Goal: Information Seeking & Learning: Learn about a topic

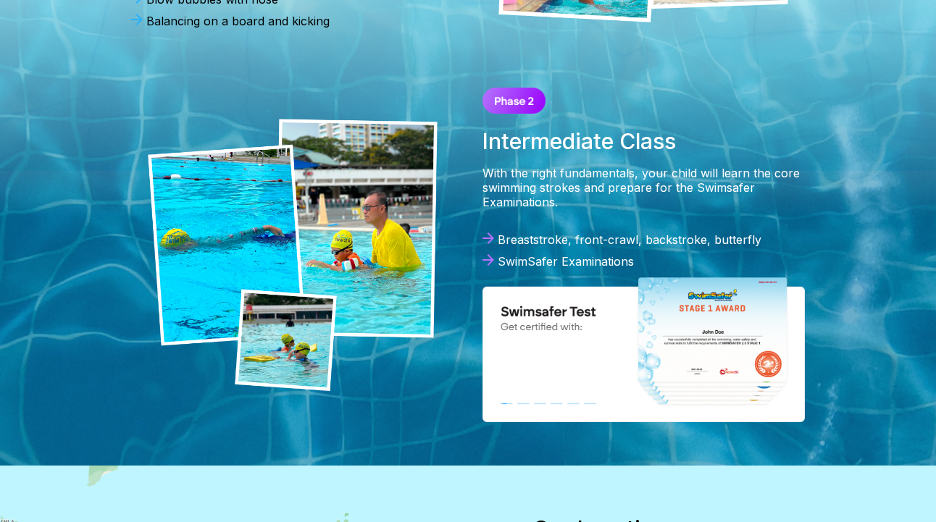
scroll to position [712, 0]
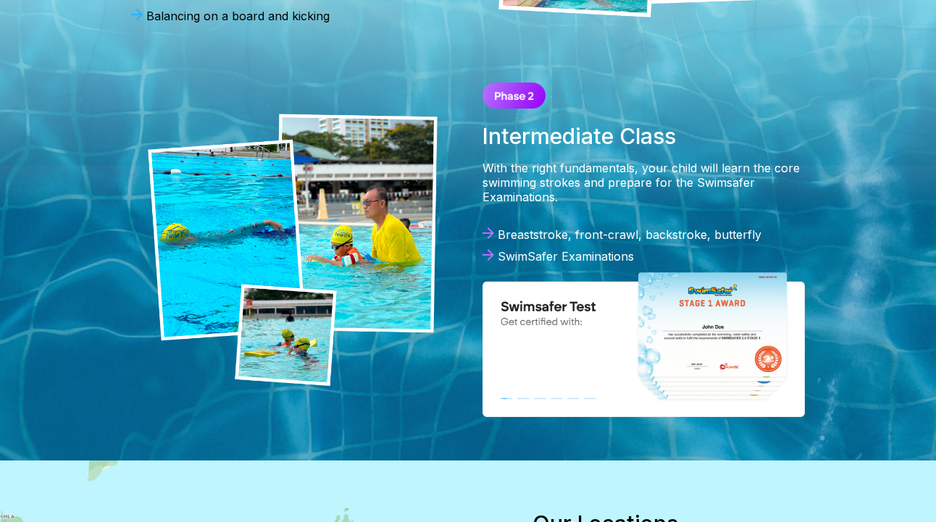
click at [587, 211] on div "Intermediate Class With the right fundamentals, your child will learn the core …" at bounding box center [643, 250] width 351 height 364
drag, startPoint x: 513, startPoint y: 268, endPoint x: 644, endPoint y: 272, distance: 131.2
click at [644, 271] on div "Breaststroke, front-crawl, backstroke, butterfly SwimSafer Examinations" at bounding box center [643, 248] width 322 height 43
click at [758, 242] on div "Breaststroke, front-crawl, backstroke, butterfly" at bounding box center [643, 234] width 322 height 14
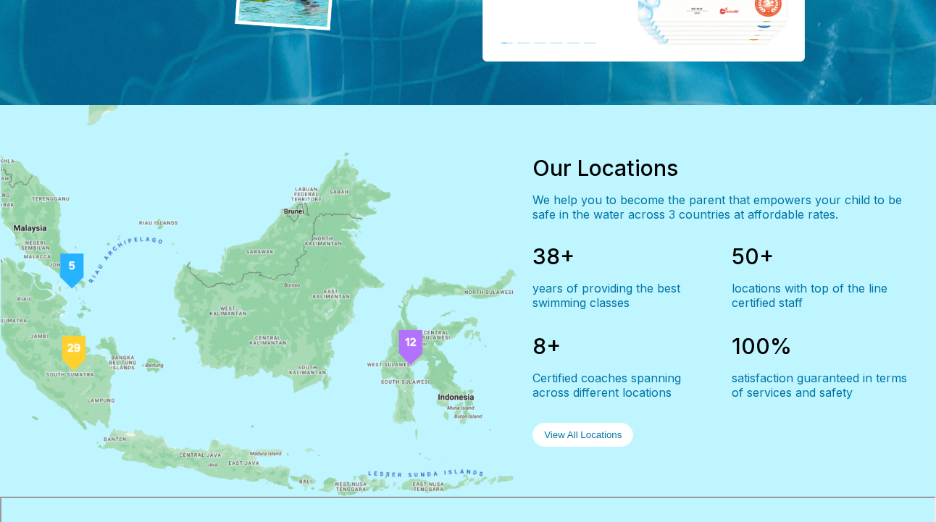
scroll to position [1070, 0]
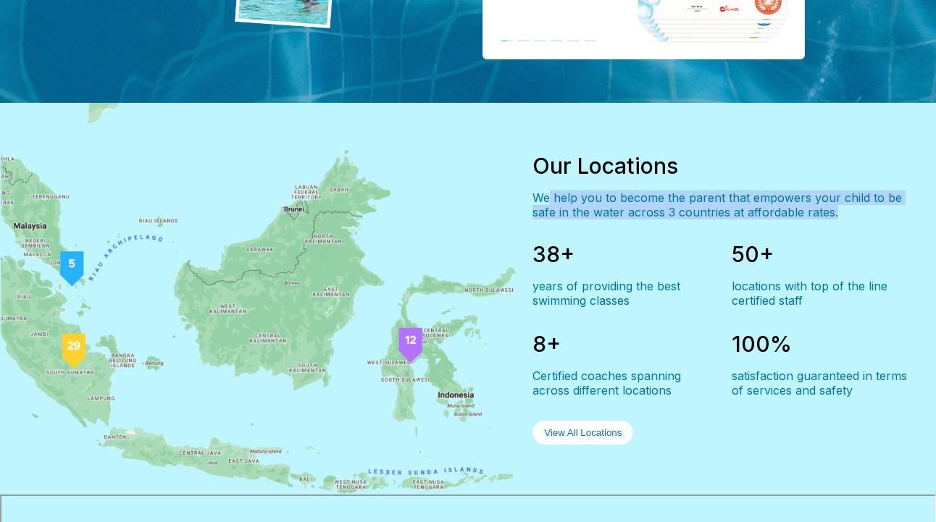
drag, startPoint x: 564, startPoint y: 209, endPoint x: 870, endPoint y: 236, distance: 306.8
click at [870, 236] on div "Our Locations We help you to become the parent that empowers your child to be s…" at bounding box center [719, 299] width 374 height 314
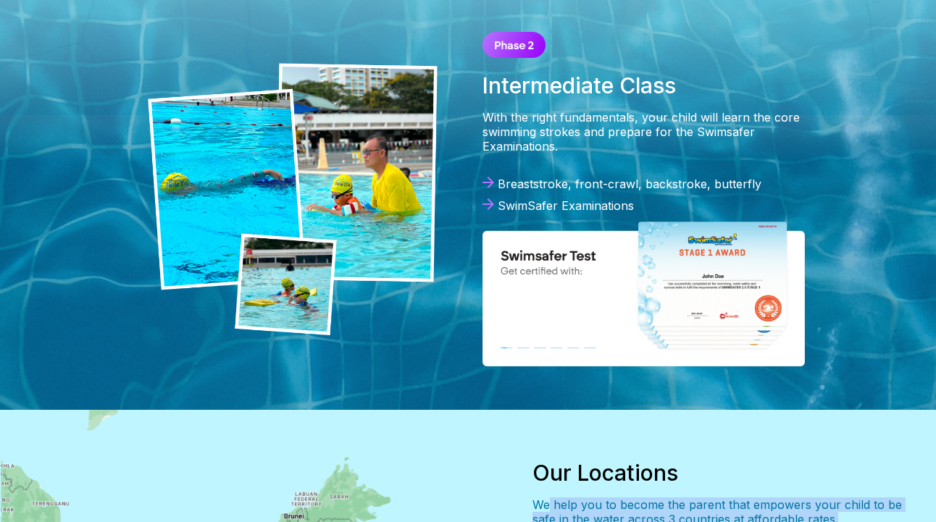
scroll to position [0, 0]
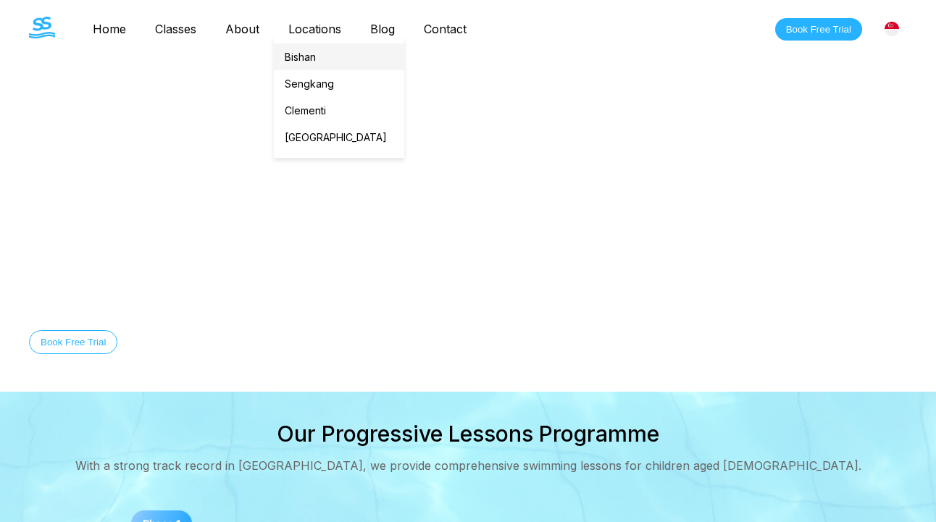
click at [311, 56] on link "Bishan" at bounding box center [339, 56] width 130 height 27
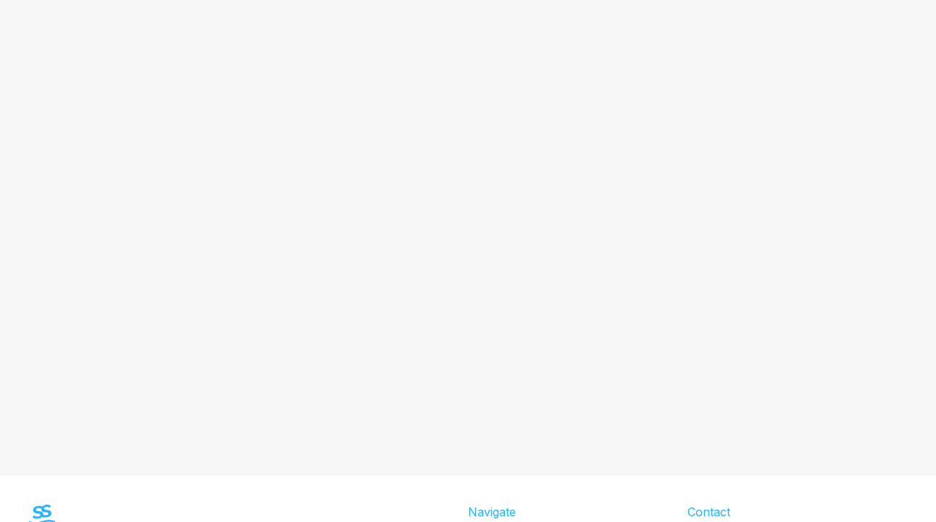
scroll to position [3158, 0]
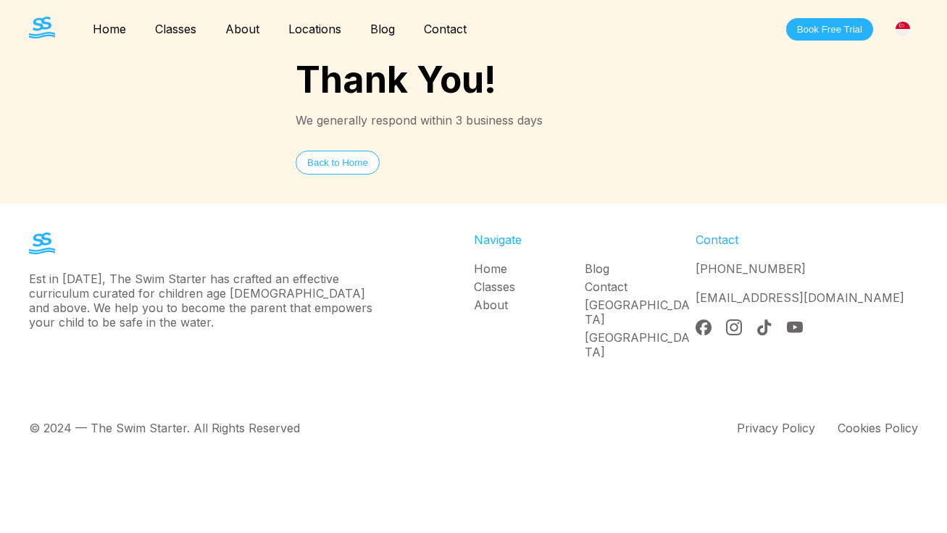
click at [256, 31] on link "About" at bounding box center [242, 29] width 63 height 14
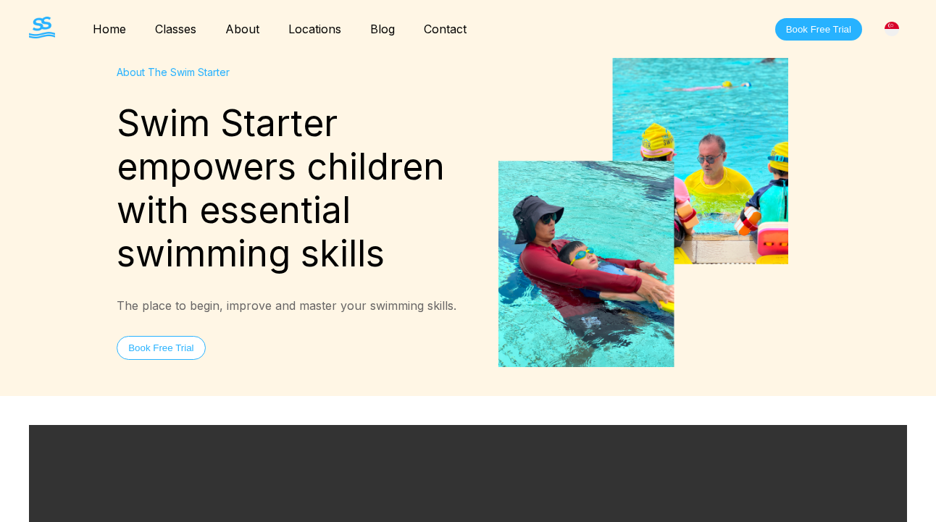
click at [175, 31] on link "Classes" at bounding box center [176, 29] width 70 height 14
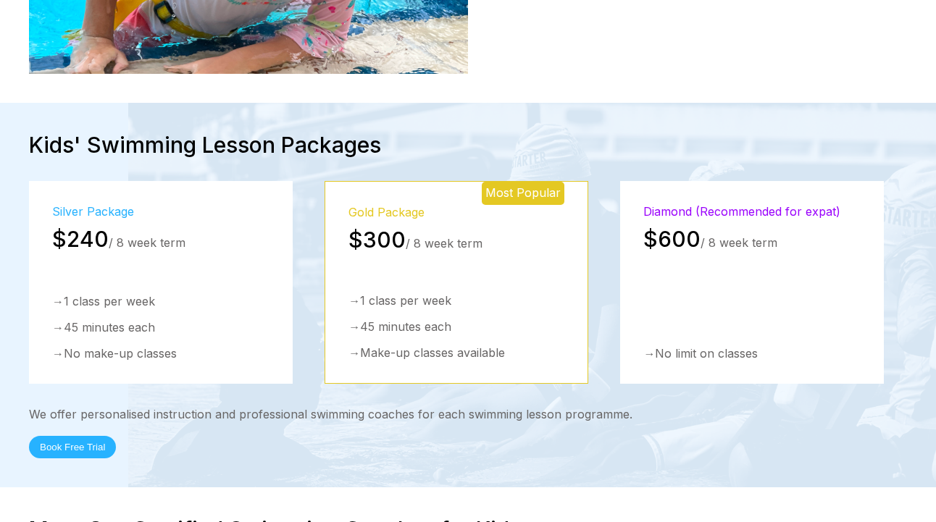
scroll to position [2066, 0]
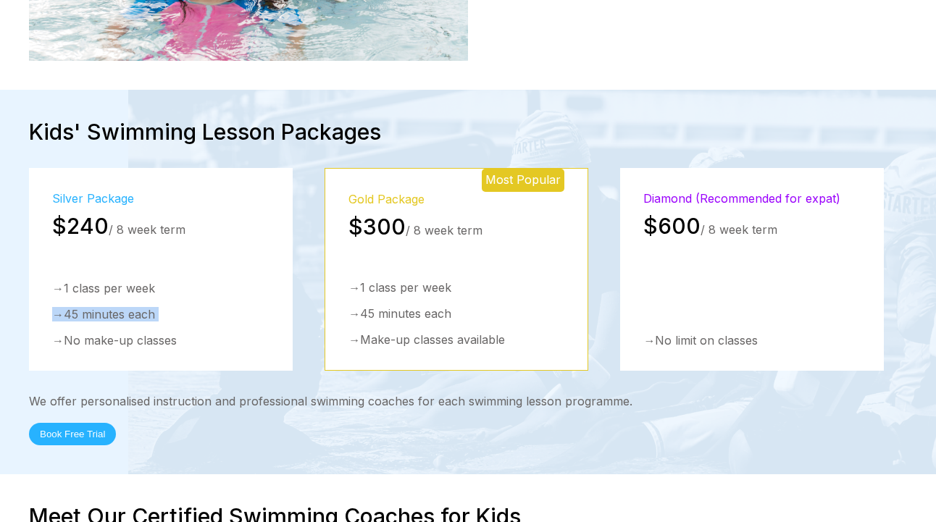
drag, startPoint x: 54, startPoint y: 281, endPoint x: 177, endPoint y: 289, distance: 123.4
click at [177, 289] on div "→ 1 class per week → 45 minutes each → No make-up classes" at bounding box center [160, 314] width 217 height 67
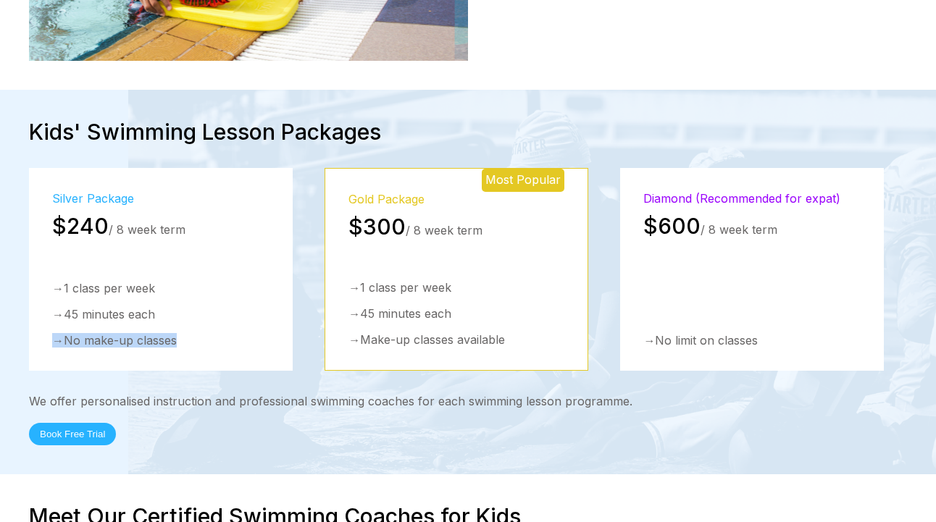
drag, startPoint x: 57, startPoint y: 305, endPoint x: 209, endPoint y: 313, distance: 152.3
click at [209, 333] on div "→ No make-up classes" at bounding box center [160, 340] width 217 height 14
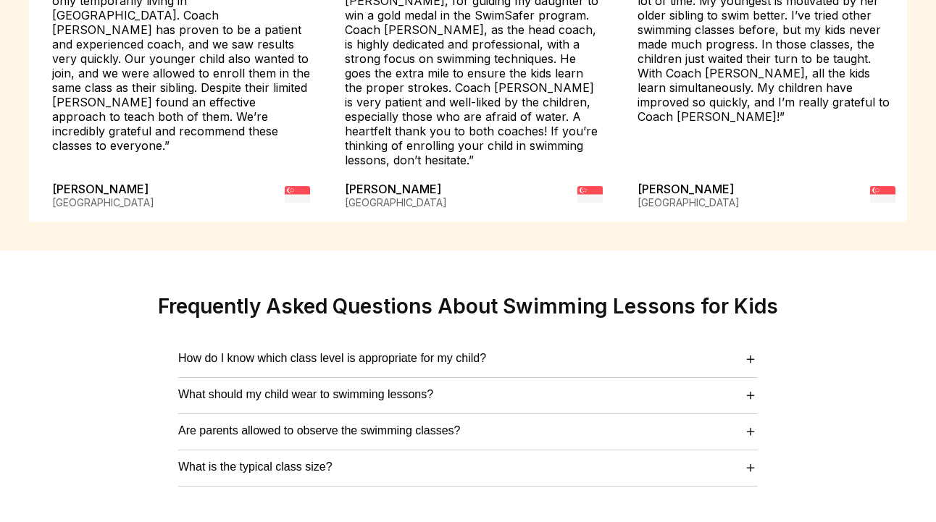
scroll to position [3782, 0]
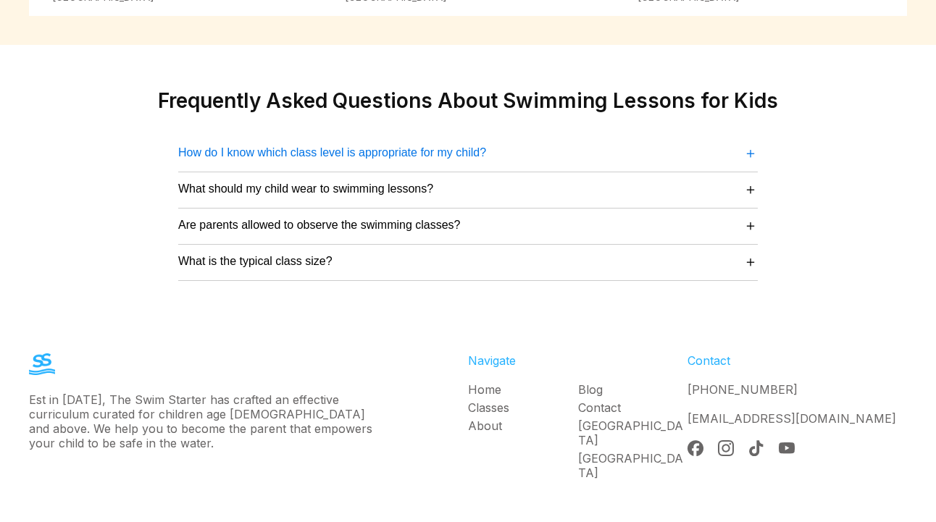
click at [429, 146] on span "How do I know which class level is appropriate for my child?" at bounding box center [332, 152] width 308 height 13
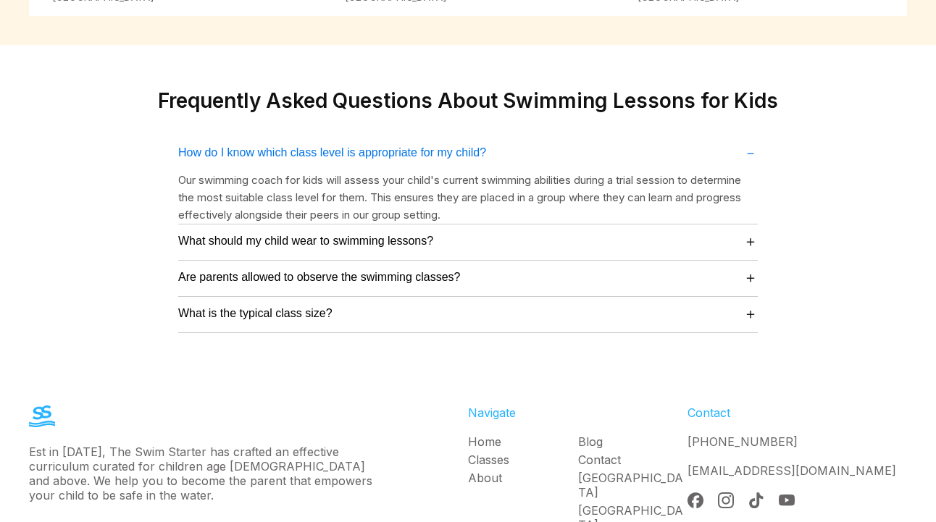
click at [429, 146] on span "How do I know which class level is appropriate for my child?" at bounding box center [332, 152] width 308 height 13
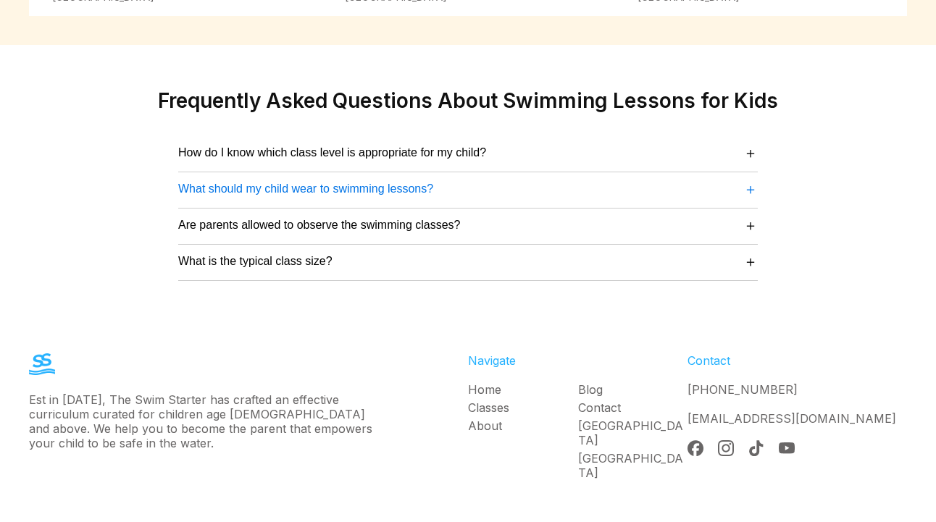
click at [402, 183] on span "What should my child wear to swimming lessons?" at bounding box center [305, 189] width 255 height 13
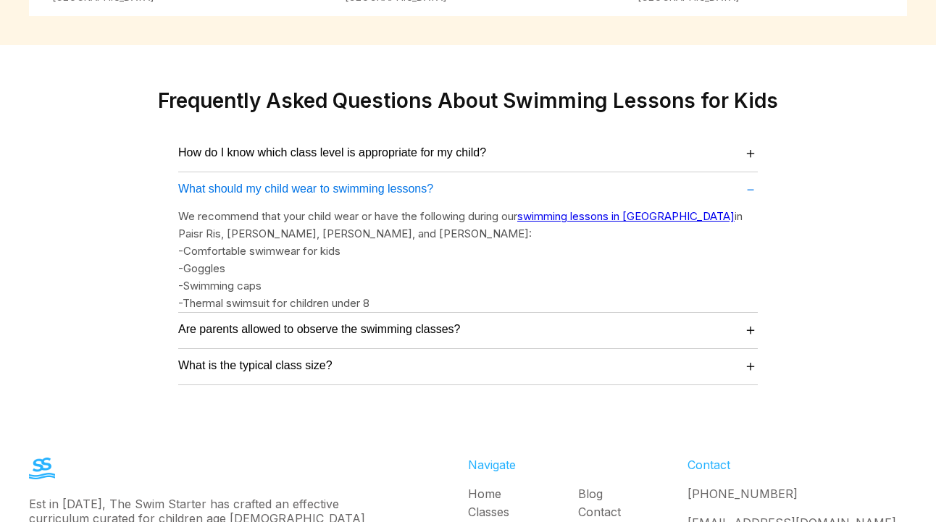
click at [402, 183] on span "What should my child wear to swimming lessons?" at bounding box center [305, 189] width 255 height 13
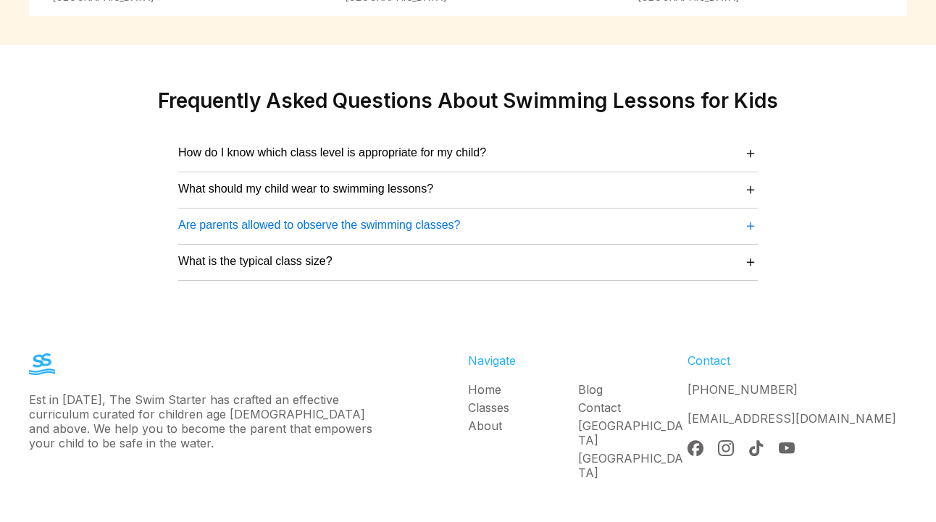
click at [380, 219] on span "Are parents allowed to observe the swimming classes?" at bounding box center [319, 225] width 282 height 13
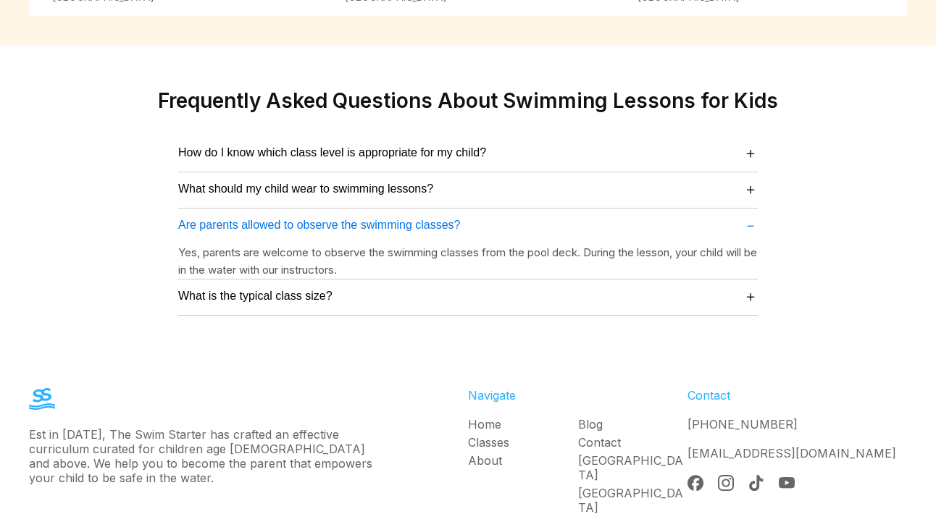
click at [380, 219] on span "Are parents allowed to observe the swimming classes?" at bounding box center [319, 225] width 282 height 13
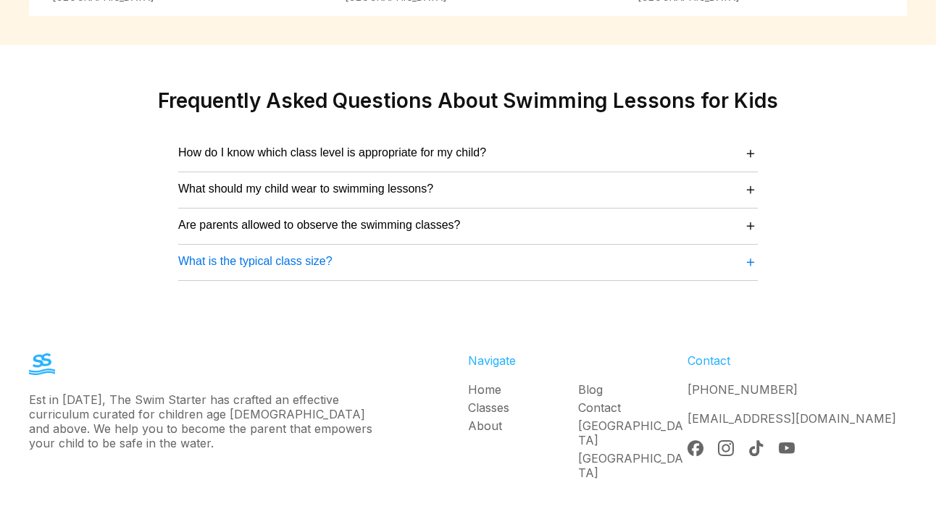
click at [293, 255] on span "What is the typical class size?" at bounding box center [255, 261] width 154 height 13
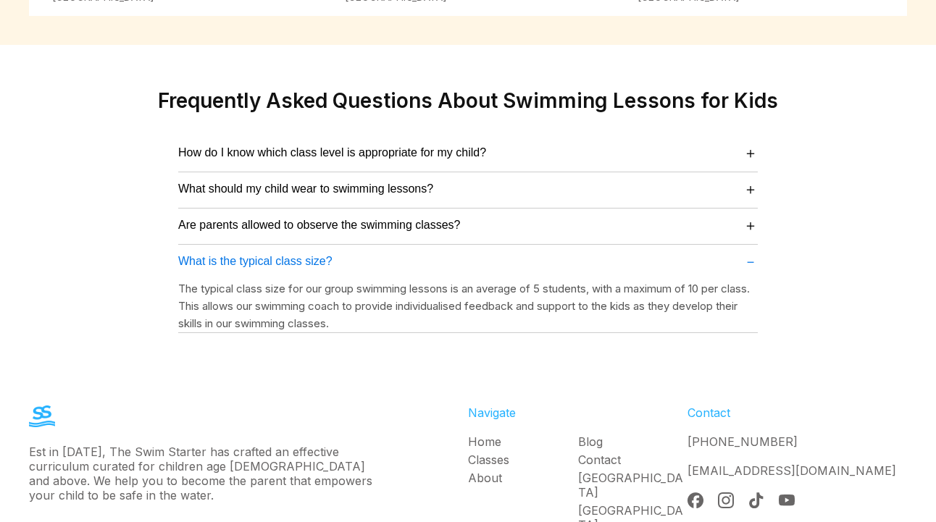
click at [293, 255] on span "What is the typical class size?" at bounding box center [255, 261] width 154 height 13
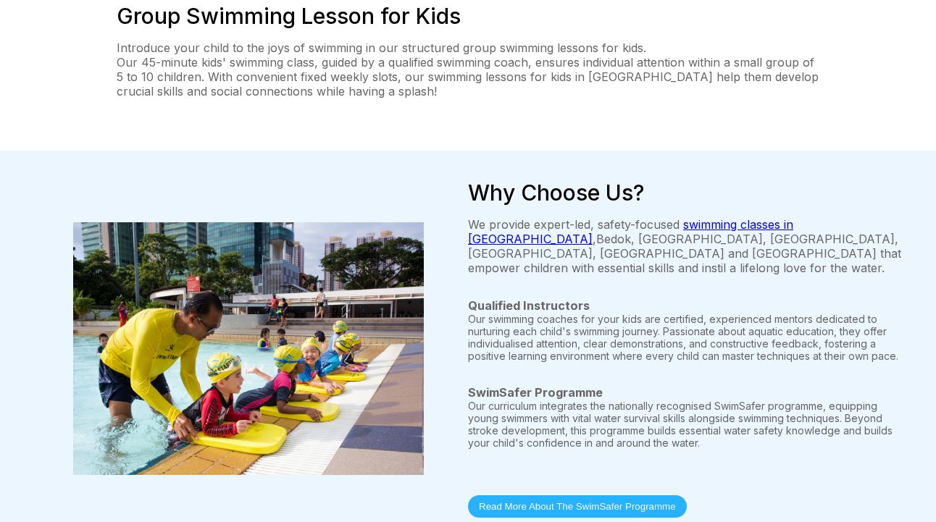
scroll to position [0, 0]
